Goal: Entertainment & Leisure: Browse casually

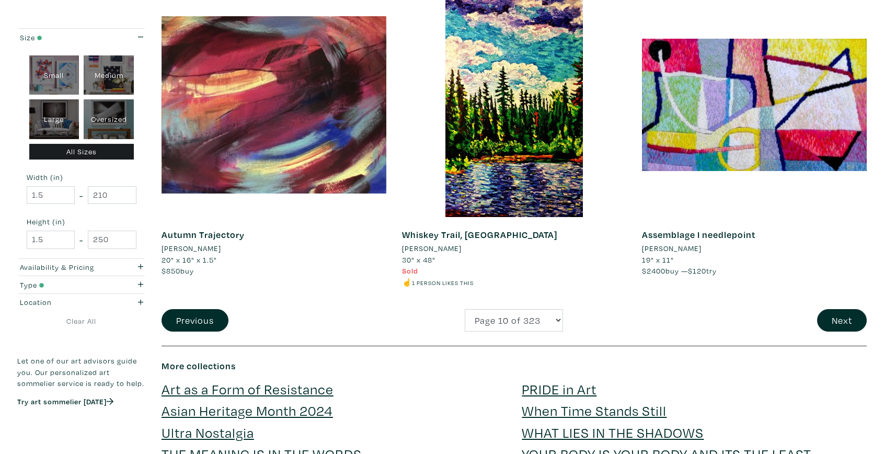
scroll to position [2411, 0]
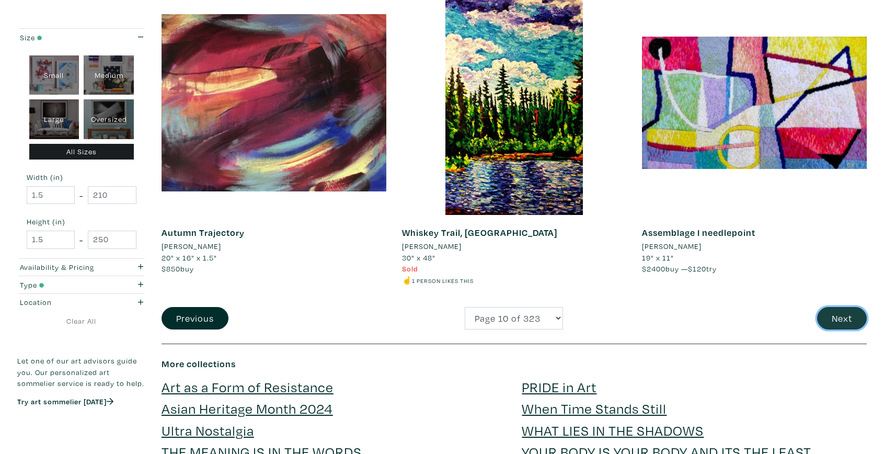
click at [838, 321] on button "Next" at bounding box center [842, 318] width 50 height 22
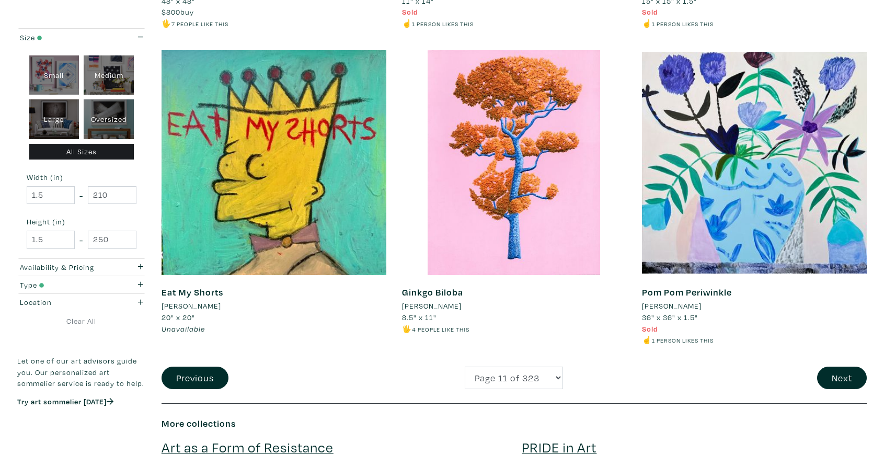
scroll to position [2338, 0]
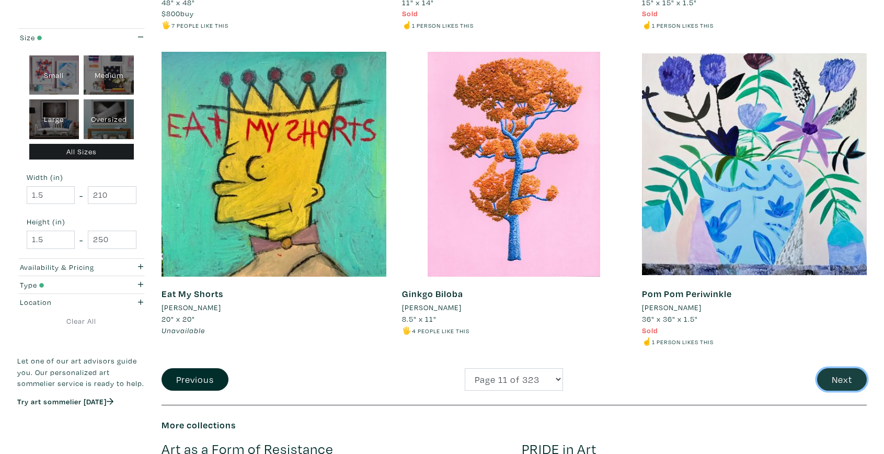
click at [848, 379] on button "Next" at bounding box center [842, 379] width 50 height 22
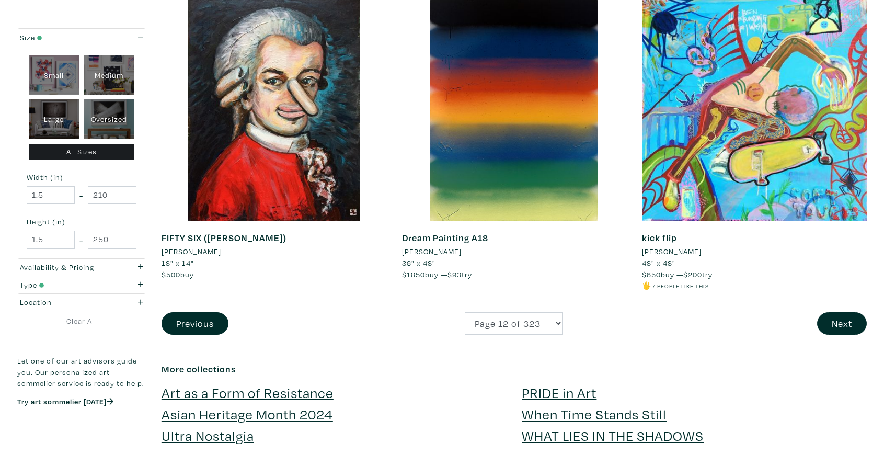
scroll to position [2397, 0]
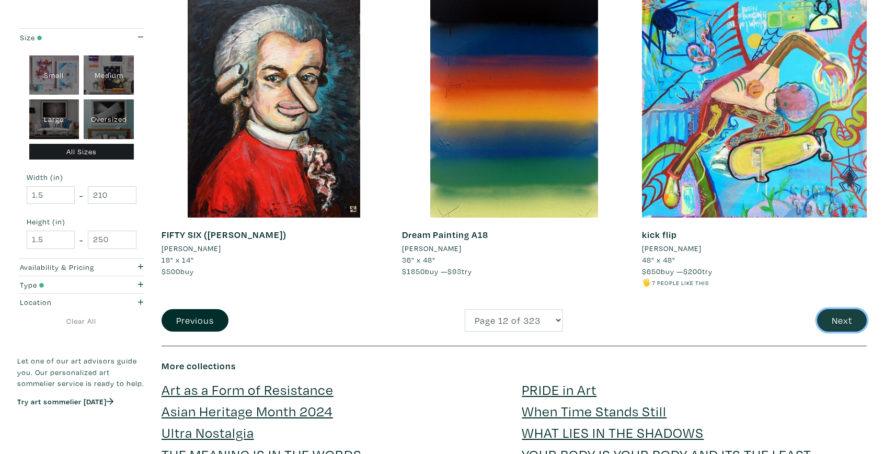
click at [846, 320] on button "Next" at bounding box center [842, 320] width 50 height 22
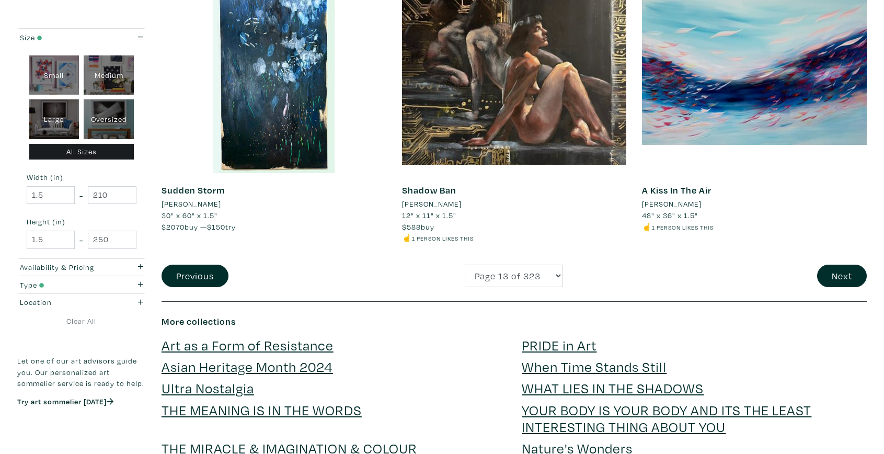
scroll to position [2444, 0]
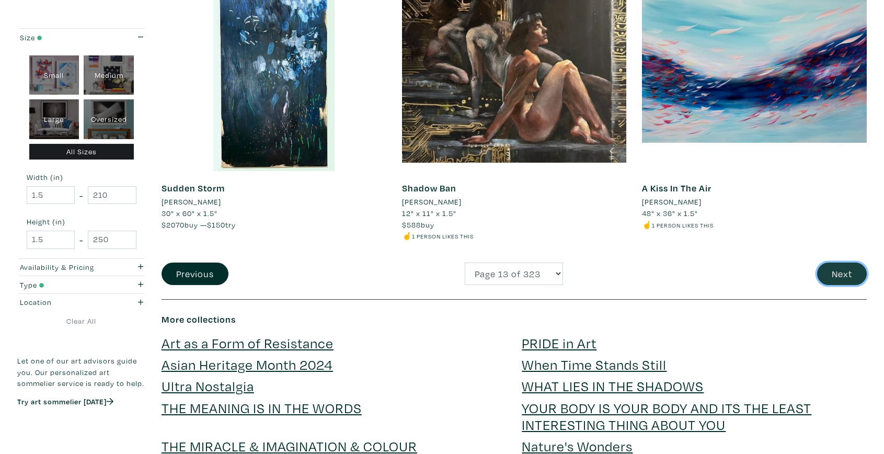
click at [837, 277] on button "Next" at bounding box center [842, 273] width 50 height 22
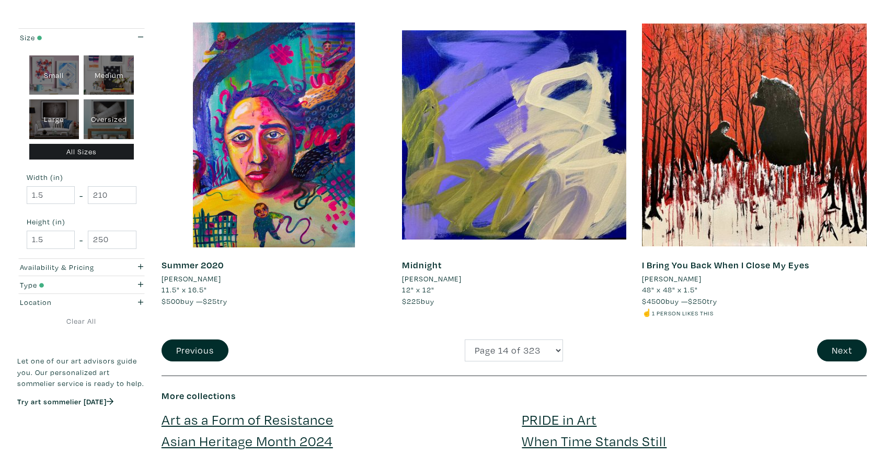
scroll to position [2390, 0]
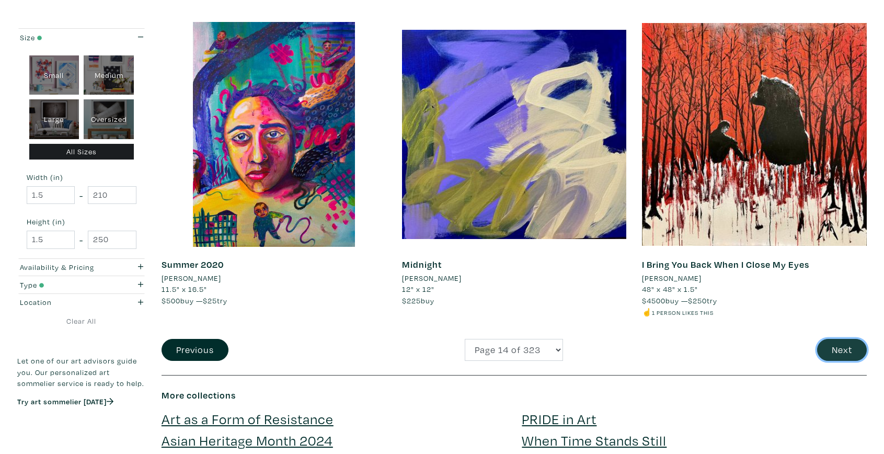
click at [839, 351] on button "Next" at bounding box center [842, 350] width 50 height 22
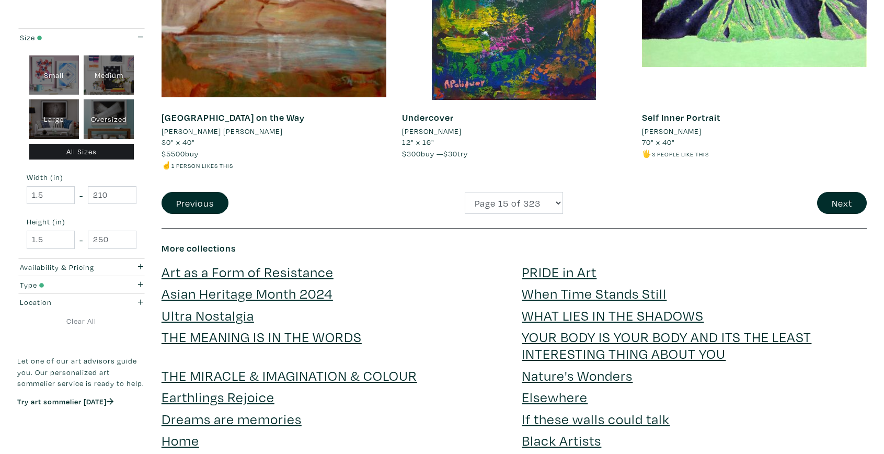
scroll to position [2498, 0]
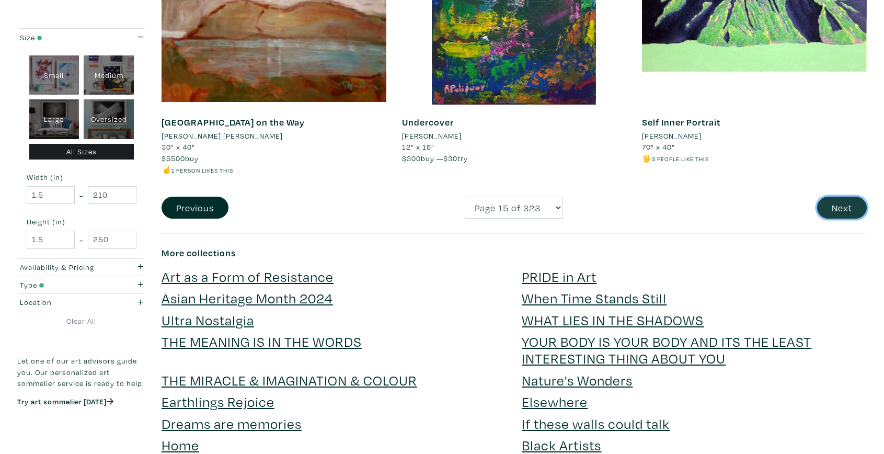
click at [848, 205] on button "Next" at bounding box center [842, 208] width 50 height 22
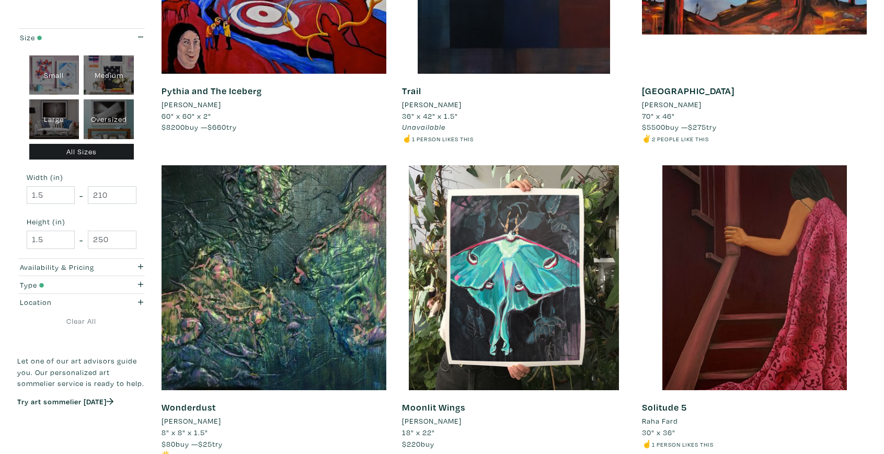
scroll to position [2230, 0]
